Goal: Task Accomplishment & Management: Manage account settings

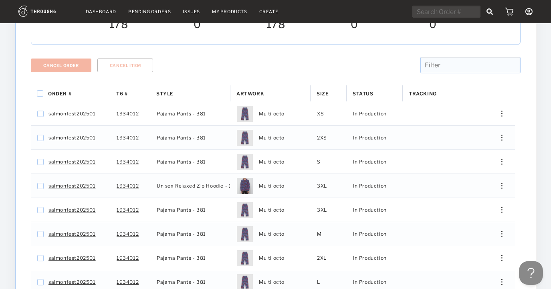
click at [100, 13] on link "Dashboard" at bounding box center [101, 12] width 30 height 6
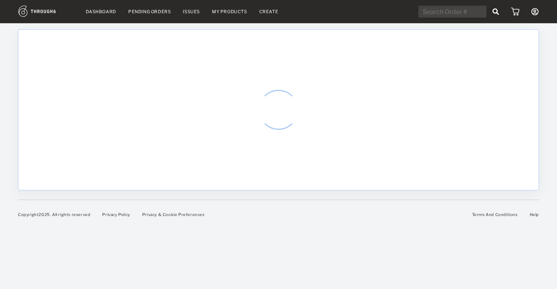
select select "8"
select select "2025"
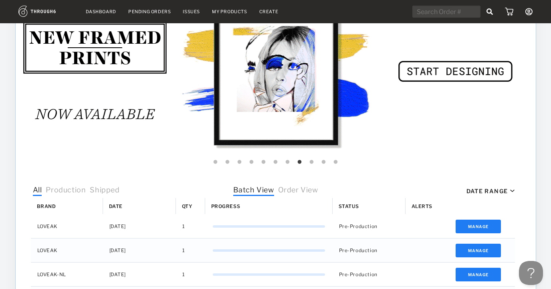
scroll to position [266, 0]
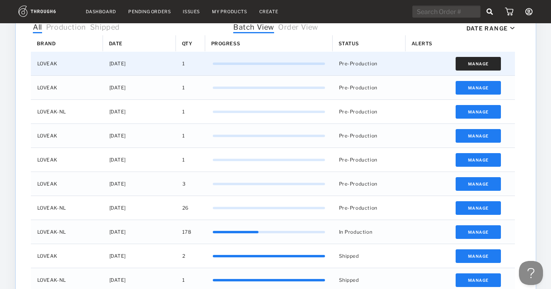
click at [475, 65] on button "Manage" at bounding box center [477, 64] width 45 height 14
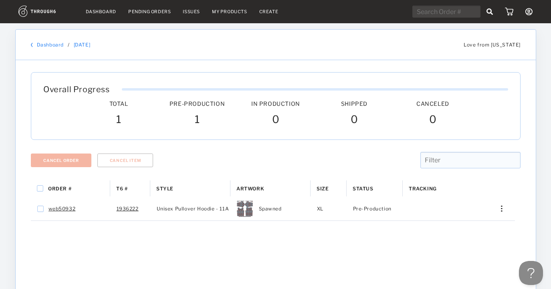
click at [51, 42] on link "Dashboard" at bounding box center [50, 45] width 27 height 6
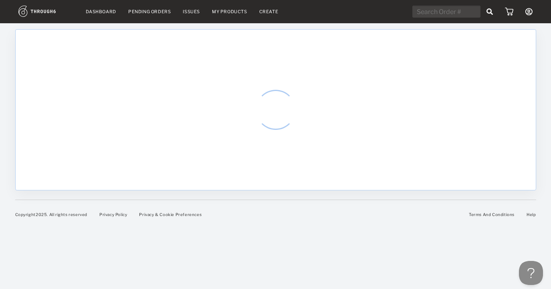
select select "8"
select select "2025"
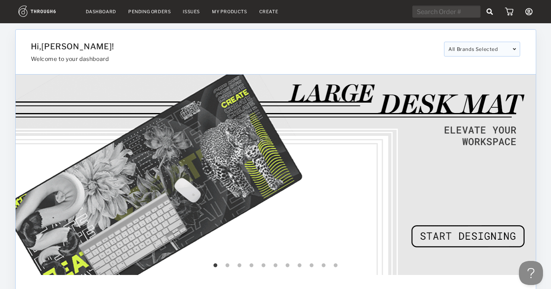
scroll to position [146, 0]
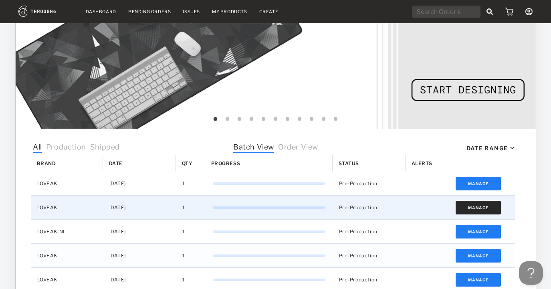
click at [482, 205] on button "Manage" at bounding box center [477, 208] width 45 height 14
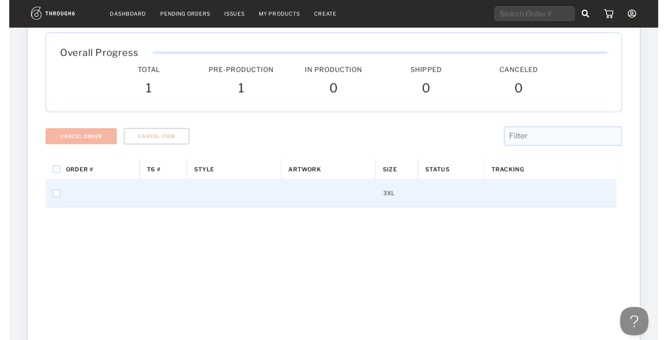
scroll to position [47, 0]
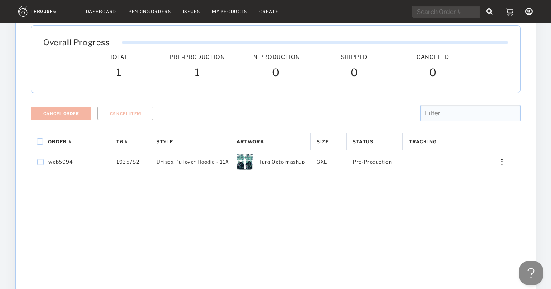
click at [97, 226] on div "Order # T6 # Style" at bounding box center [275, 268] width 489 height 270
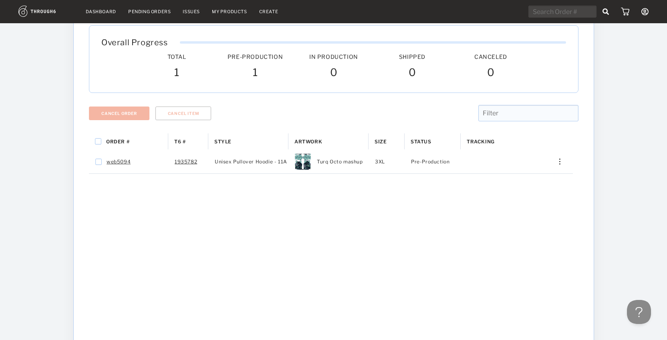
click at [101, 10] on link "Dashboard" at bounding box center [101, 12] width 30 height 6
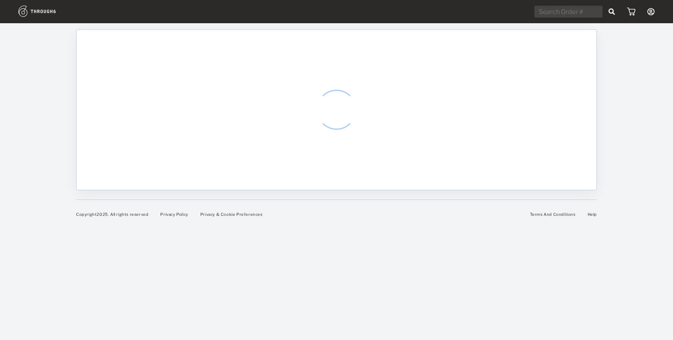
select select "8"
select select "2025"
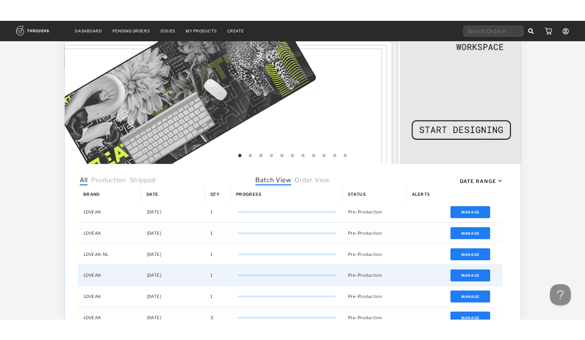
scroll to position [128, 0]
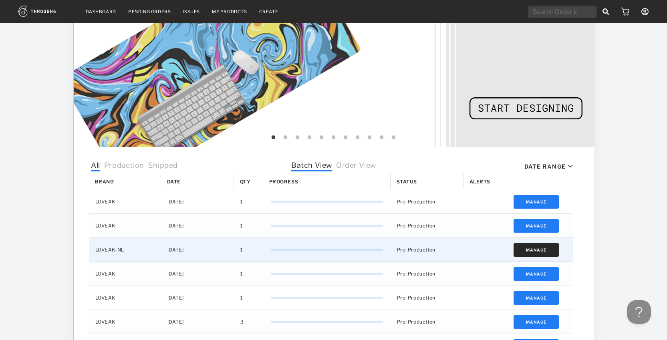
click at [537, 247] on button "Manage" at bounding box center [535, 250] width 45 height 14
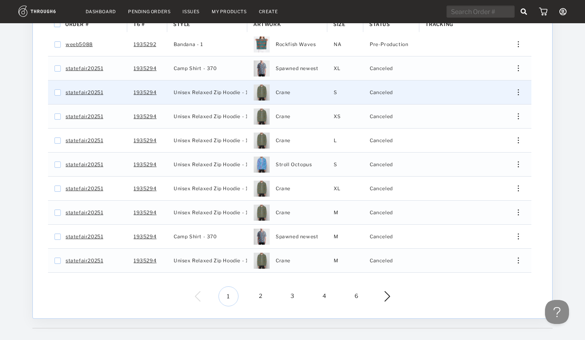
scroll to position [178, 0]
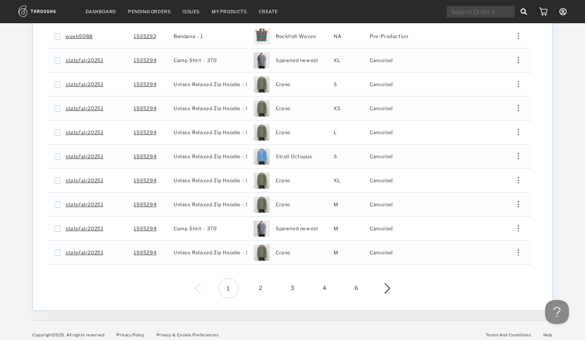
click at [259, 284] on span "2" at bounding box center [261, 288] width 20 height 20
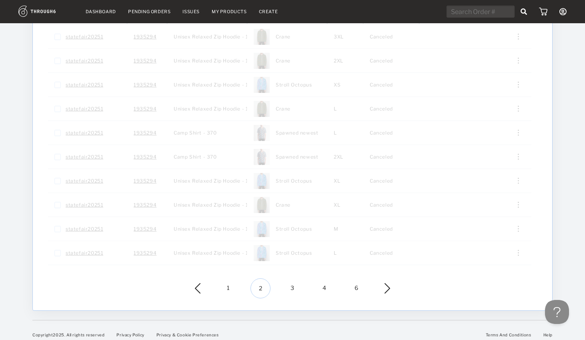
click at [299, 280] on span "3" at bounding box center [293, 288] width 20 height 20
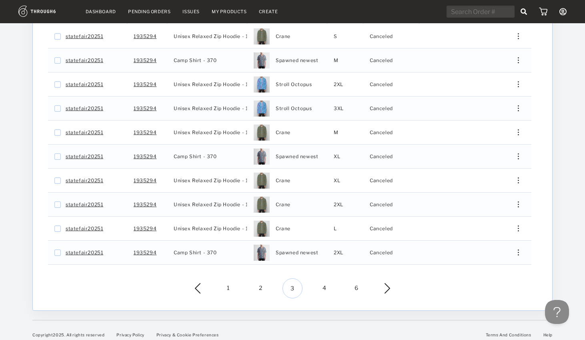
click at [323, 279] on span "4" at bounding box center [325, 288] width 20 height 20
click at [354, 281] on span "6" at bounding box center [357, 288] width 20 height 20
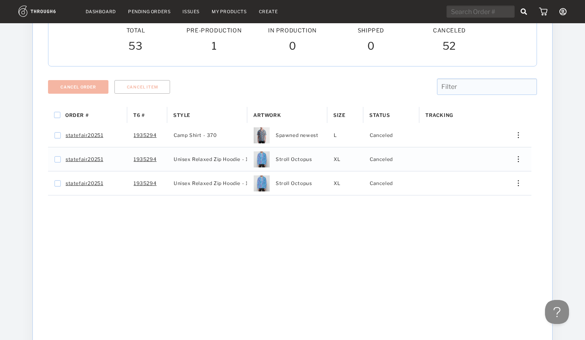
scroll to position [0, 0]
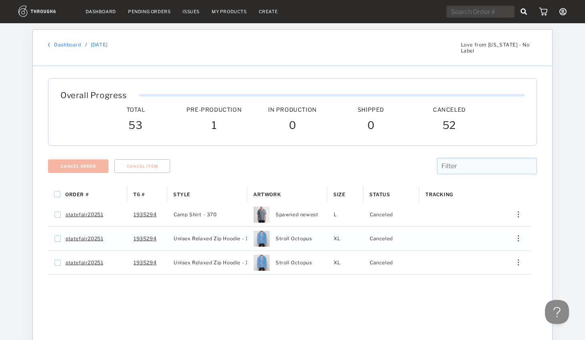
click at [188, 178] on div at bounding box center [292, 180] width 489 height 12
click at [188, 191] on span "Style" at bounding box center [181, 194] width 17 height 6
click at [142, 191] on span "T6 #" at bounding box center [138, 194] width 11 height 6
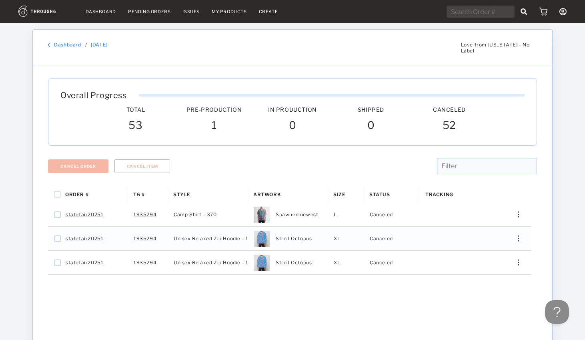
click at [142, 191] on span "T6 #" at bounding box center [138, 194] width 11 height 6
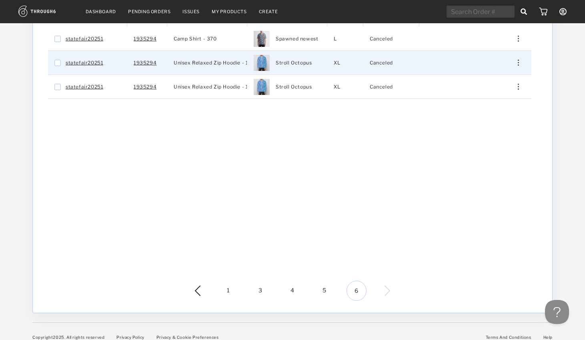
scroll to position [178, 0]
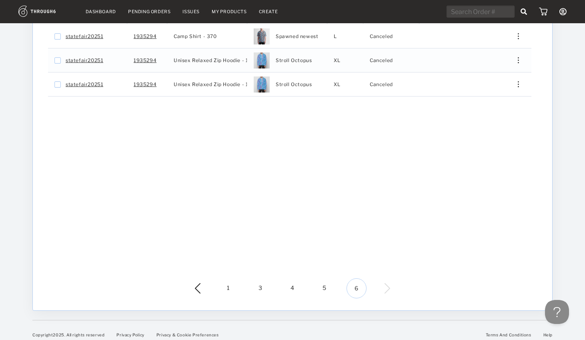
click at [226, 283] on span "1" at bounding box center [229, 288] width 20 height 20
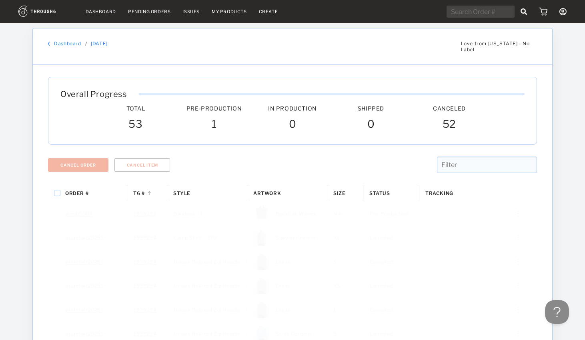
scroll to position [0, 0]
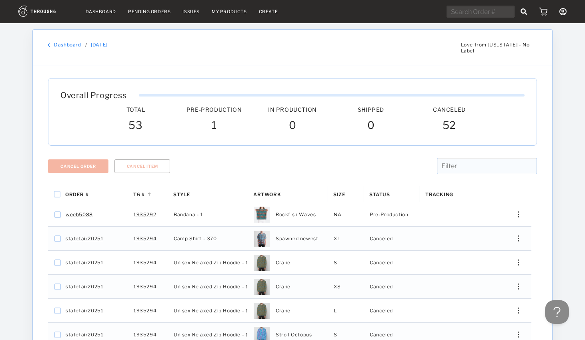
click at [146, 190] on div "T6 # 1" at bounding box center [147, 194] width 28 height 16
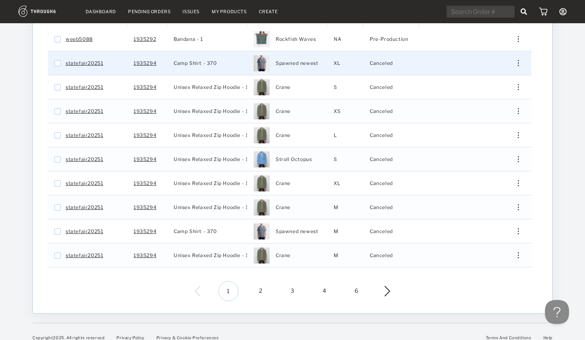
scroll to position [178, 0]
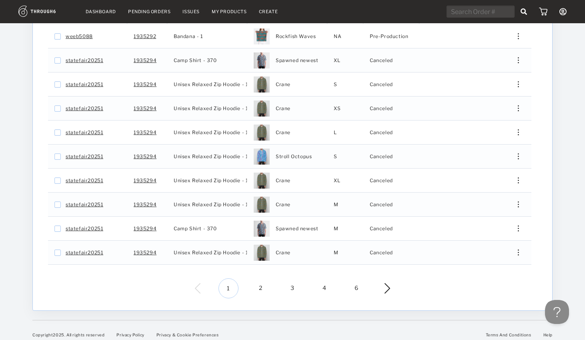
click at [265, 282] on span "2" at bounding box center [261, 288] width 20 height 20
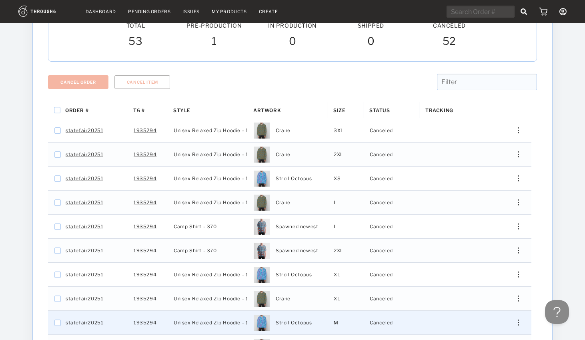
scroll to position [0, 0]
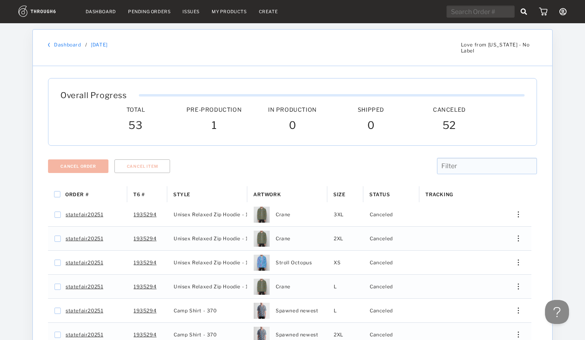
click at [146, 190] on div "T6 #" at bounding box center [147, 194] width 28 height 16
click at [146, 191] on span at bounding box center [149, 194] width 7 height 6
click at [0, 0] on span at bounding box center [0, 0] width 0 height 0
click at [146, 190] on div "T6 #" at bounding box center [147, 194] width 28 height 16
click at [100, 11] on link "Dashboard" at bounding box center [101, 12] width 30 height 6
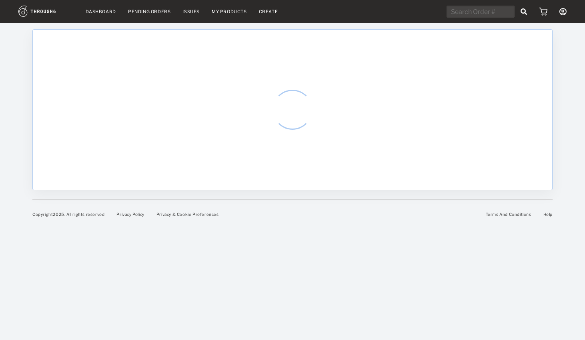
select select "8"
select select "2025"
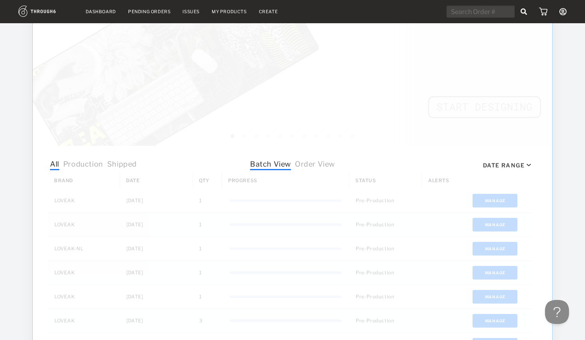
scroll to position [195, 0]
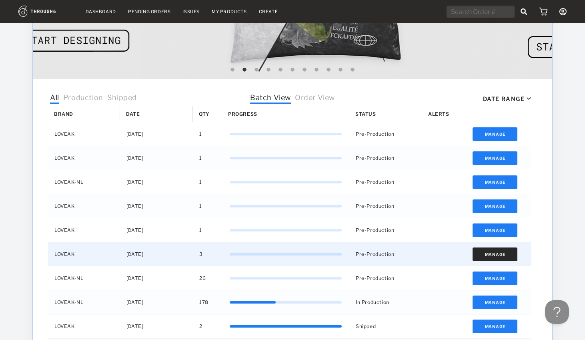
click at [499, 252] on button "Manage" at bounding box center [495, 254] width 45 height 14
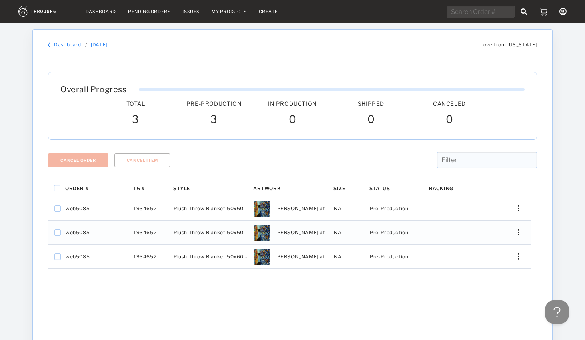
click at [65, 45] on link "Dashboard" at bounding box center [67, 45] width 27 height 6
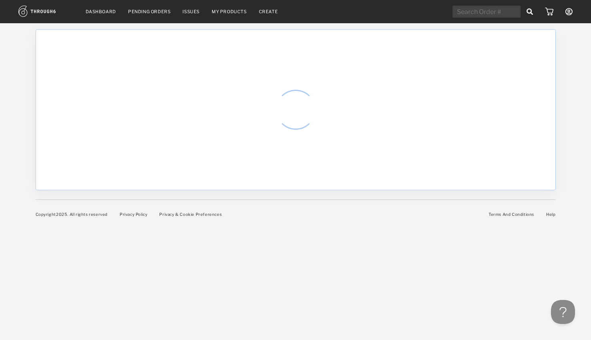
select select "8"
select select "2025"
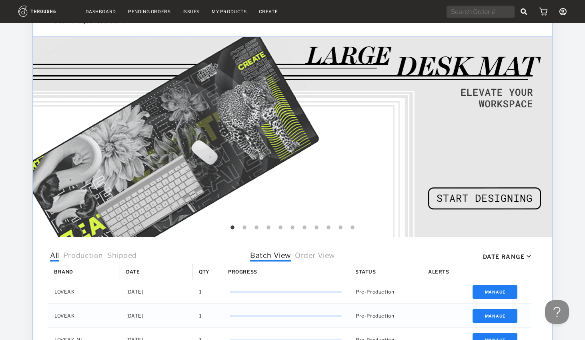
scroll to position [148, 0]
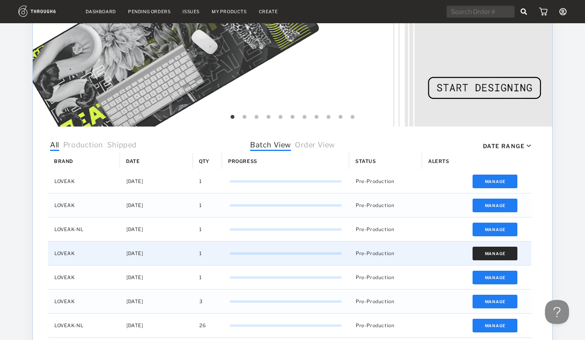
click at [491, 253] on button "Manage" at bounding box center [495, 254] width 45 height 14
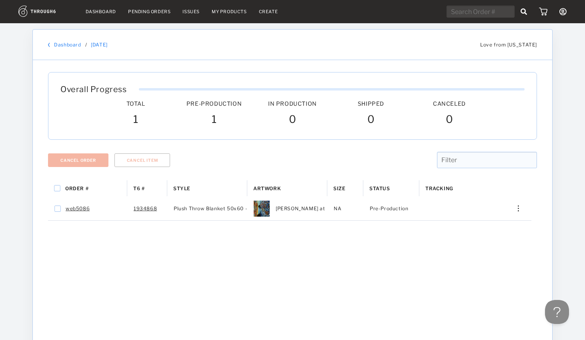
click at [101, 11] on link "Dashboard" at bounding box center [101, 12] width 30 height 6
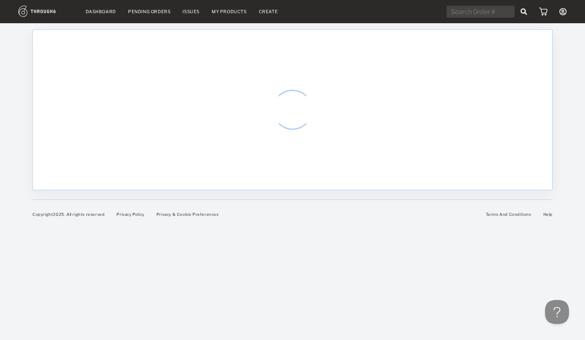
select select "8"
select select "2025"
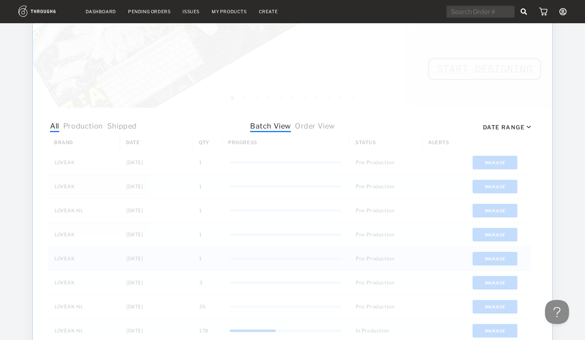
scroll to position [206, 0]
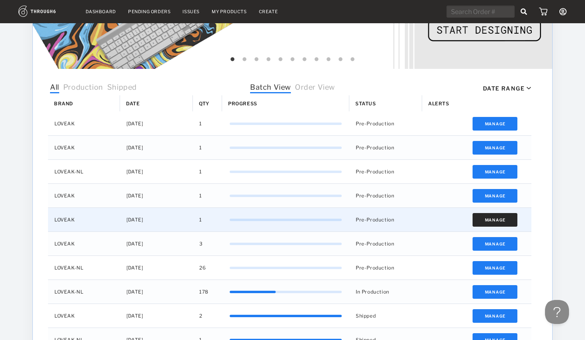
click at [504, 217] on button "Manage" at bounding box center [495, 220] width 45 height 14
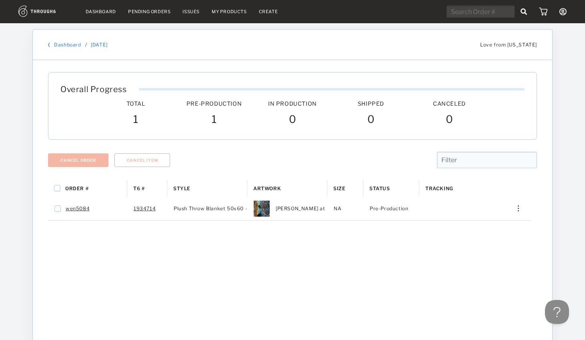
click at [98, 10] on link "Dashboard" at bounding box center [101, 12] width 30 height 6
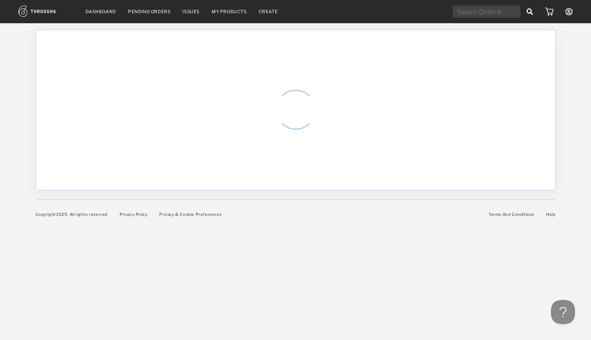
select select "8"
select select "2025"
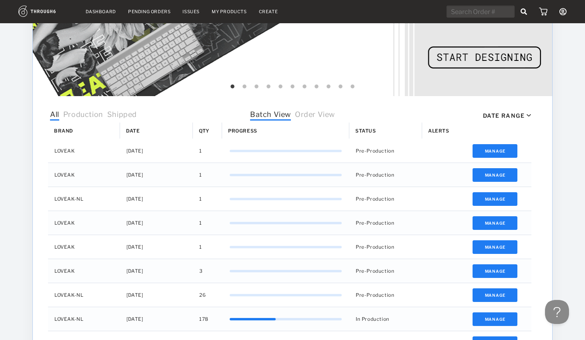
scroll to position [231, 0]
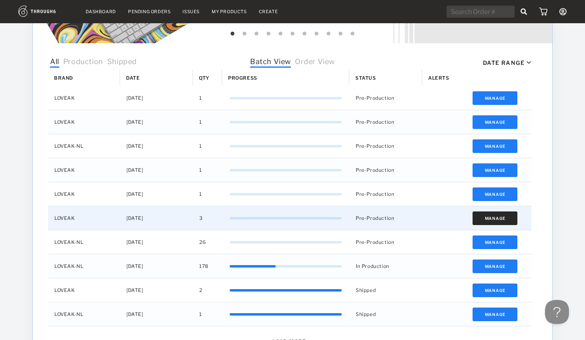
click at [495, 215] on button "Manage" at bounding box center [495, 218] width 45 height 14
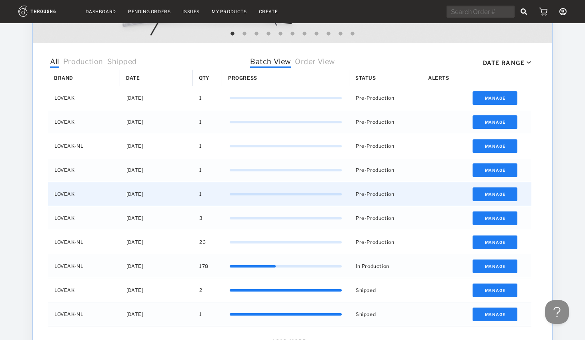
scroll to position [233, 0]
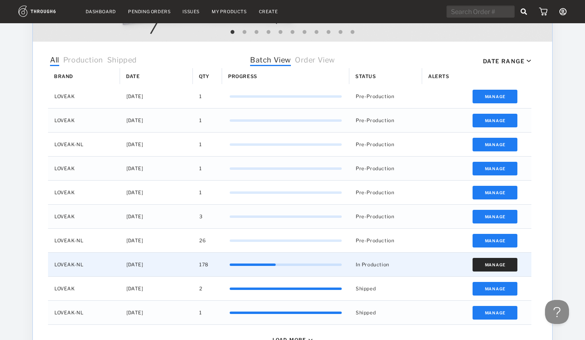
click at [495, 260] on button "Manage" at bounding box center [495, 265] width 45 height 14
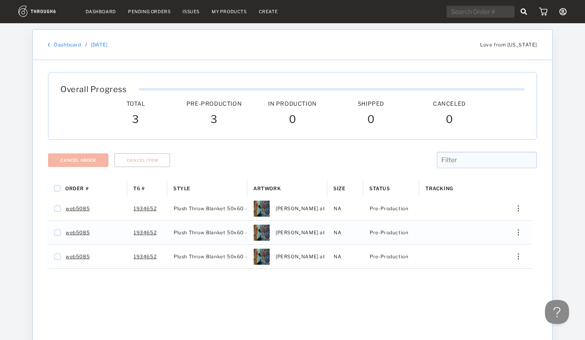
click at [65, 46] on link "Dashboard" at bounding box center [67, 45] width 27 height 6
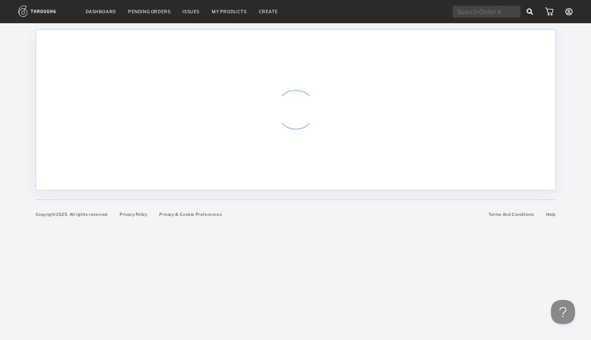
select select "8"
select select "2025"
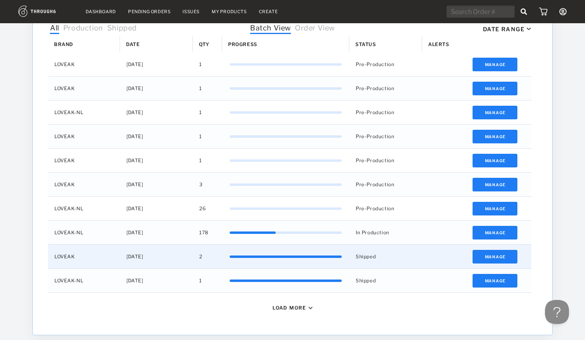
scroll to position [272, 0]
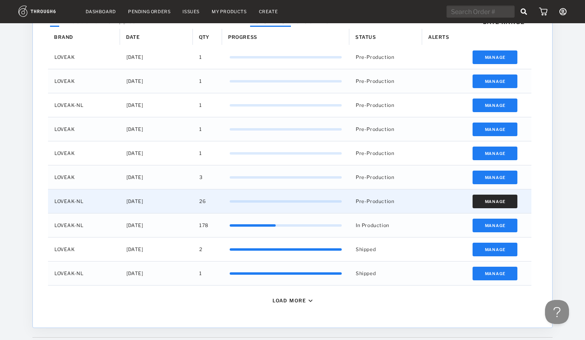
click at [499, 204] on button "Manage" at bounding box center [495, 202] width 45 height 14
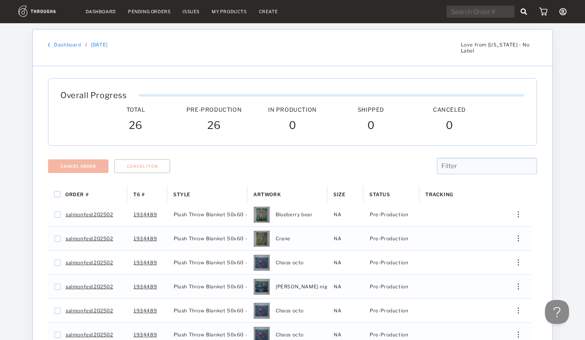
click at [63, 39] on div "Dashboard / [DATE] Love from [US_STATE] - No Label" at bounding box center [293, 48] width 520 height 36
click at [67, 44] on link "Dashboard" at bounding box center [67, 45] width 27 height 6
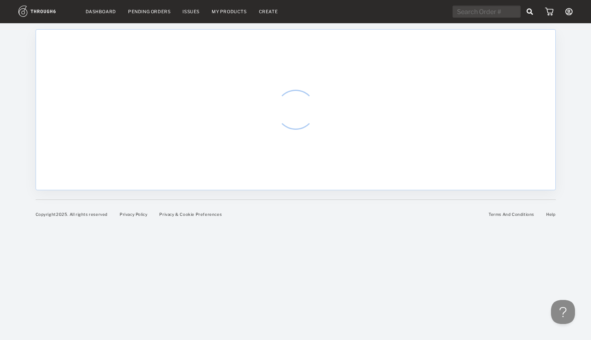
select select "8"
select select "2025"
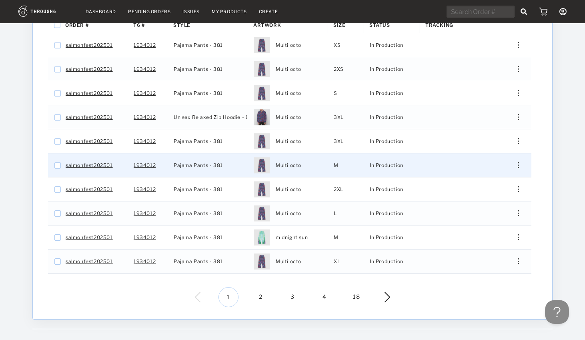
scroll to position [178, 0]
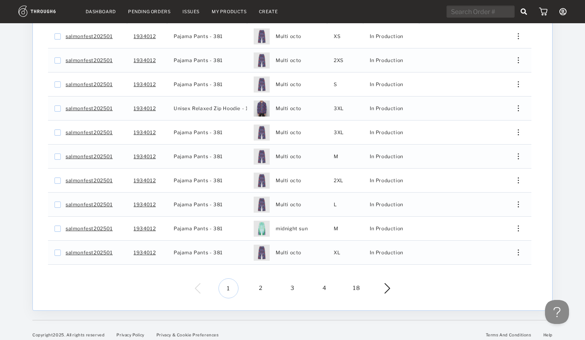
click at [259, 282] on span "2" at bounding box center [261, 288] width 20 height 20
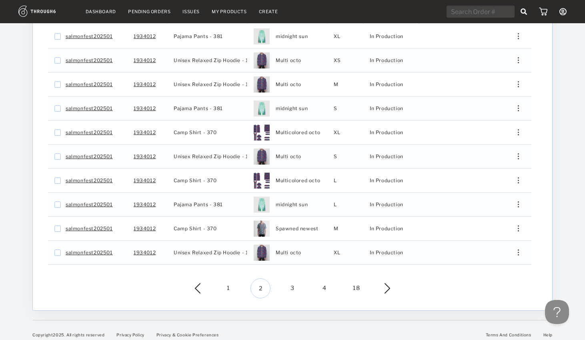
click at [292, 284] on span "3" at bounding box center [293, 288] width 20 height 20
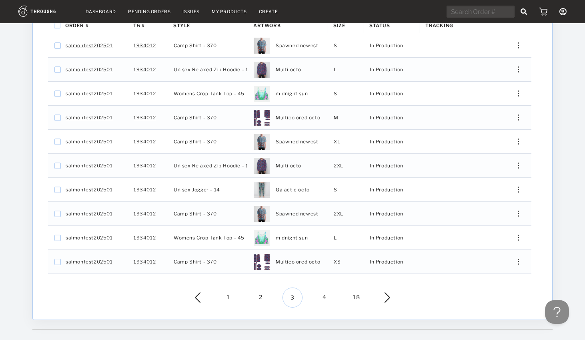
scroll to position [172, 0]
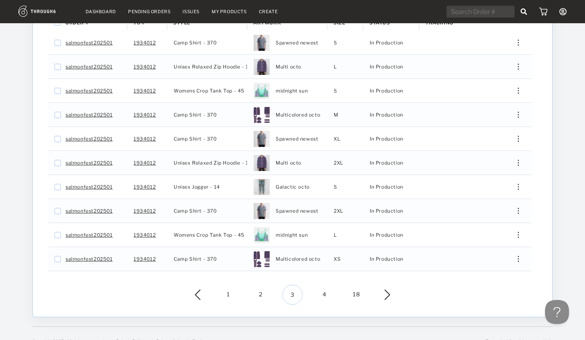
click at [321, 285] on span "4" at bounding box center [325, 295] width 20 height 20
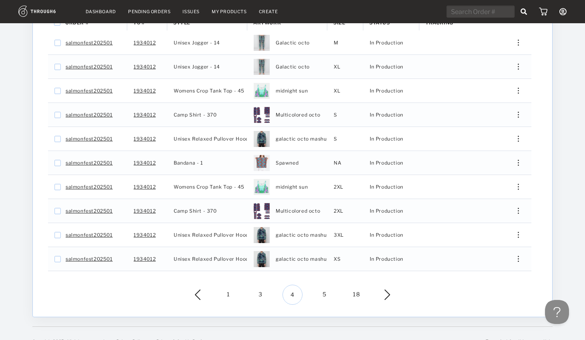
click at [357, 287] on span "18" at bounding box center [357, 295] width 20 height 20
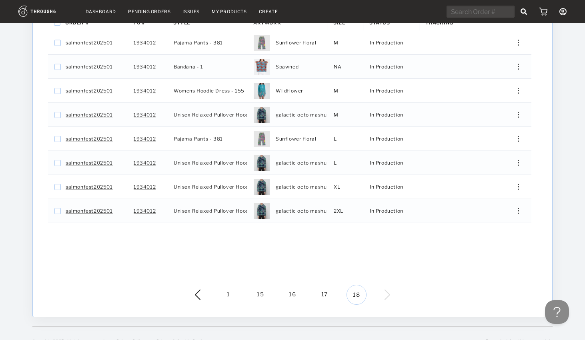
click at [324, 288] on span "17" at bounding box center [325, 295] width 20 height 20
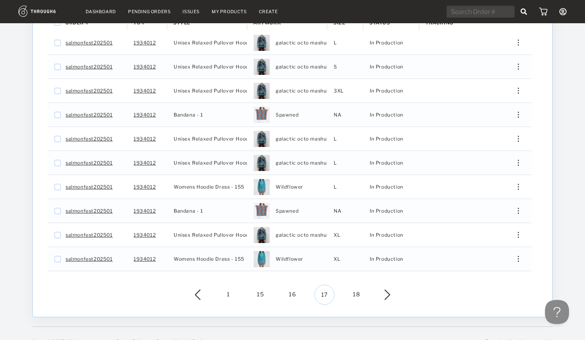
scroll to position [132, 0]
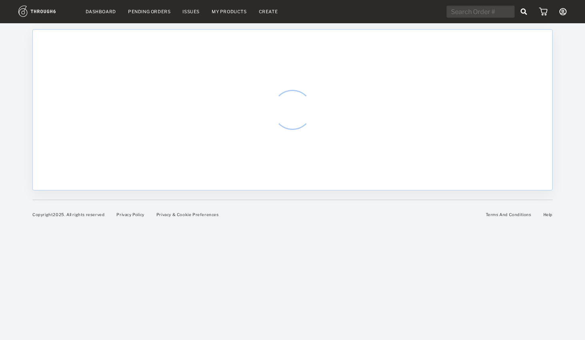
select select "8"
select select "2025"
